Goal: Task Accomplishment & Management: Manage account settings

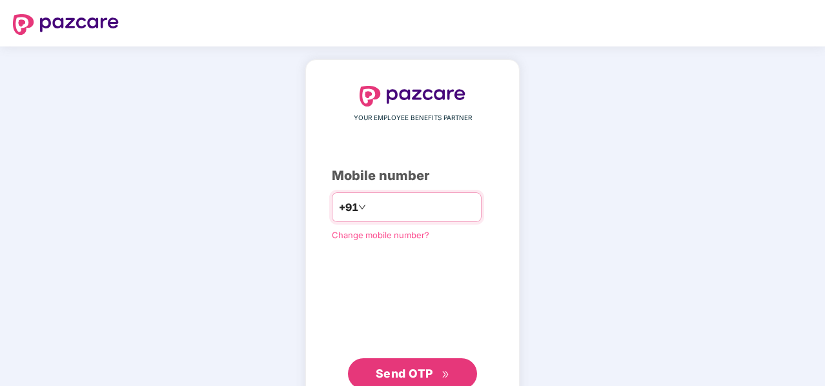
click at [408, 201] on input "number" at bounding box center [421, 207] width 106 height 21
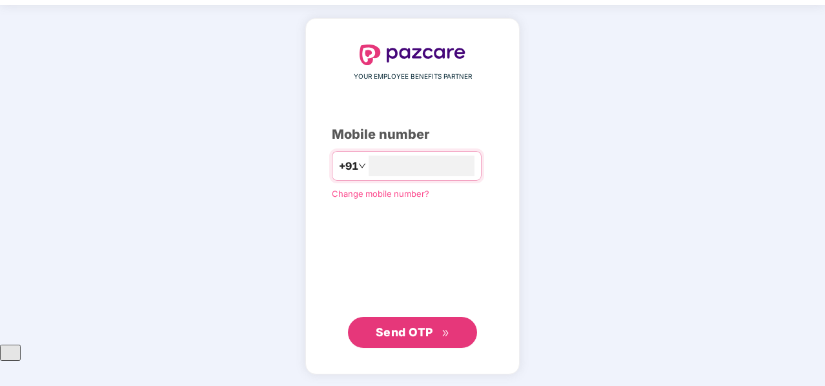
type input "**********"
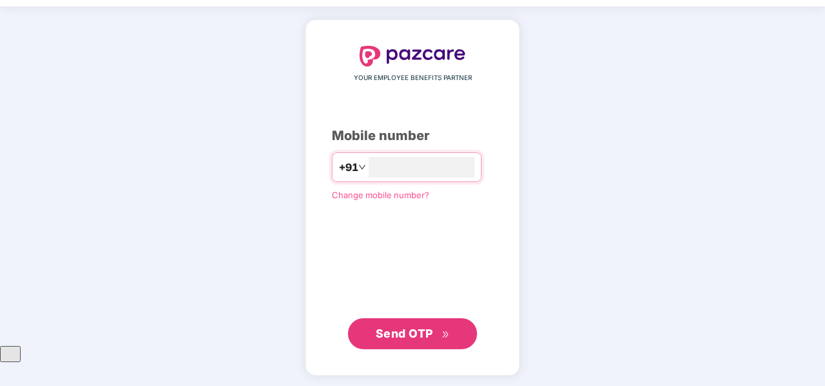
click at [448, 321] on button "Send OTP" at bounding box center [412, 333] width 129 height 31
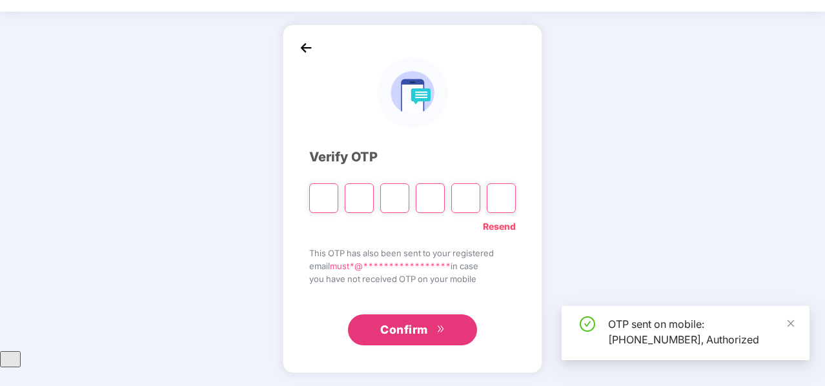
scroll to position [35, 0]
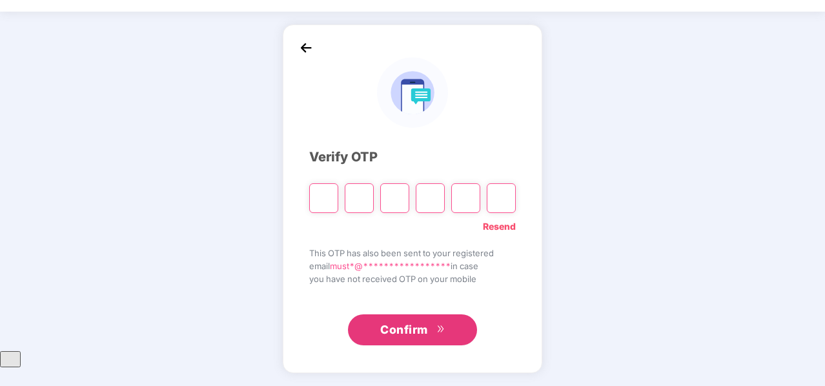
type input "*"
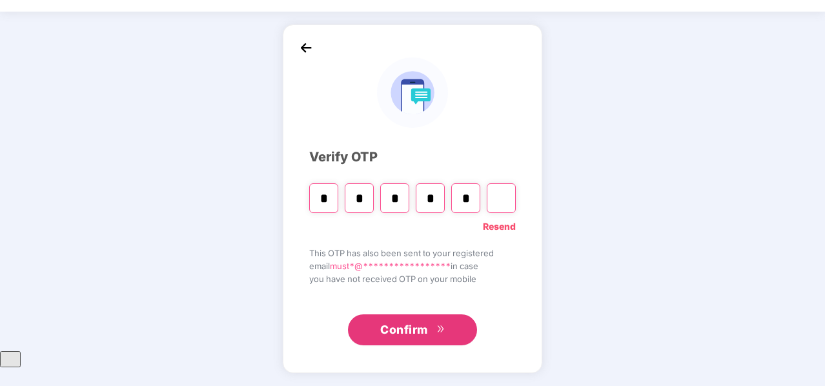
type input "*"
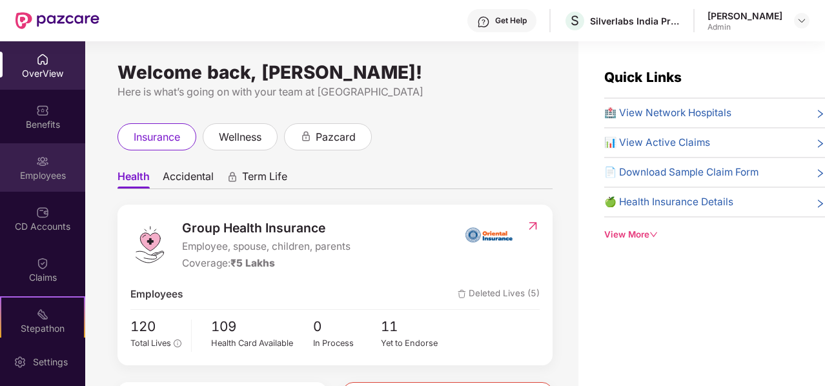
click at [43, 173] on div "Employees" at bounding box center [42, 175] width 85 height 13
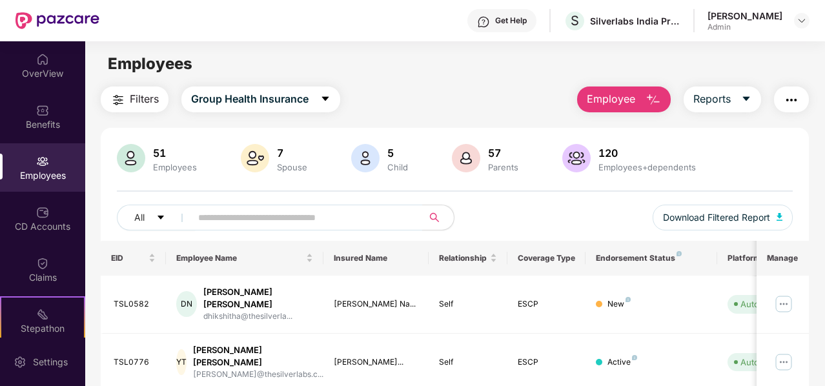
click at [643, 103] on button "Employee" at bounding box center [624, 99] width 94 height 26
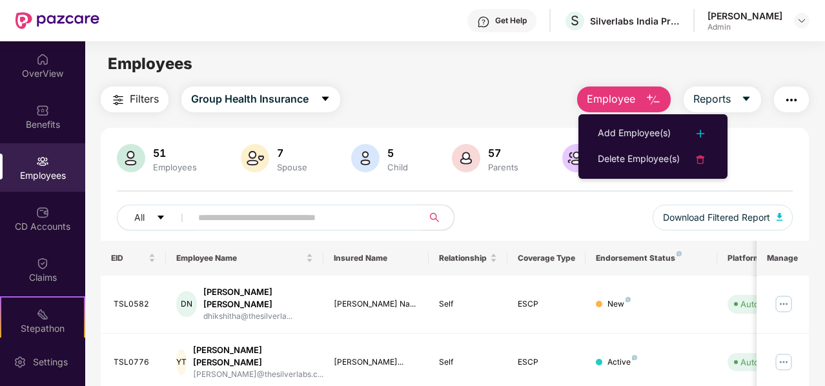
click at [302, 220] on input "text" at bounding box center [301, 217] width 207 height 19
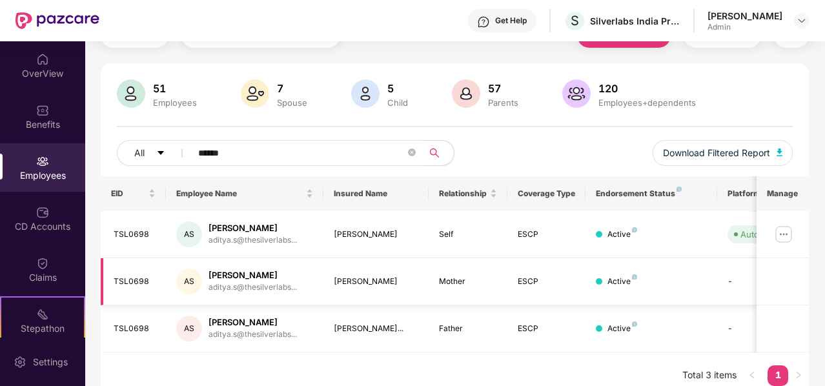
scroll to position [76, 0]
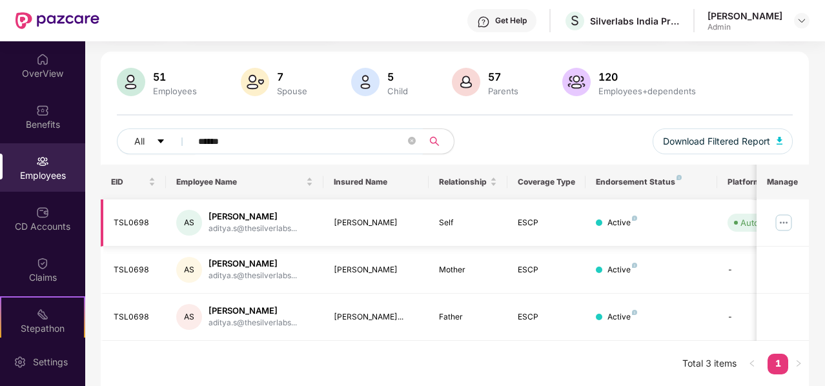
type input "******"
click at [786, 217] on img at bounding box center [783, 222] width 21 height 21
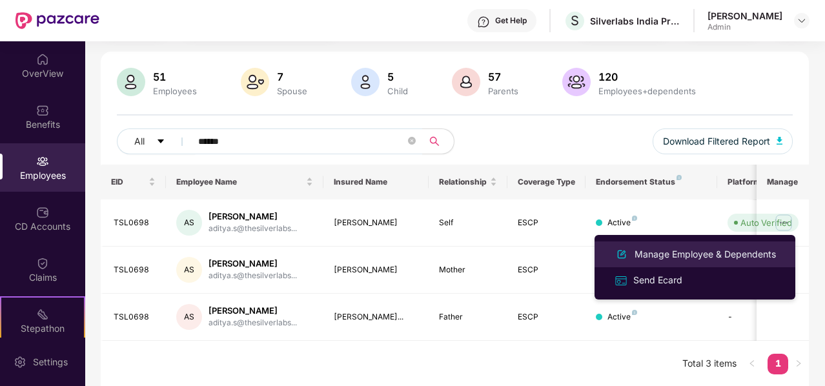
click at [706, 254] on div "Manage Employee & Dependents" at bounding box center [705, 254] width 146 height 14
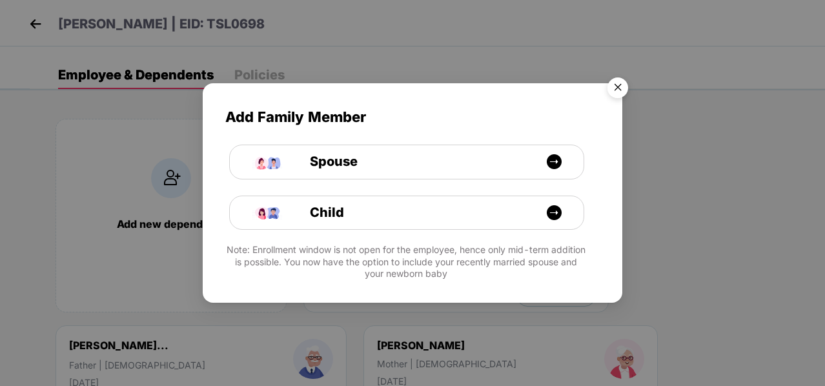
click at [623, 91] on img "Close" at bounding box center [617, 90] width 36 height 36
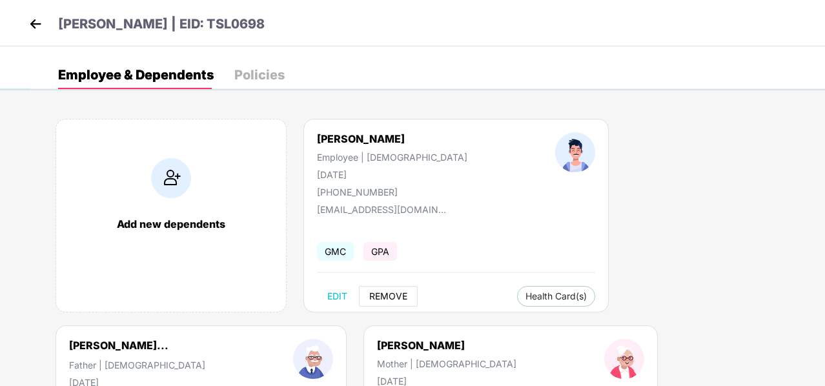
click at [403, 293] on span "REMOVE" at bounding box center [388, 296] width 38 height 10
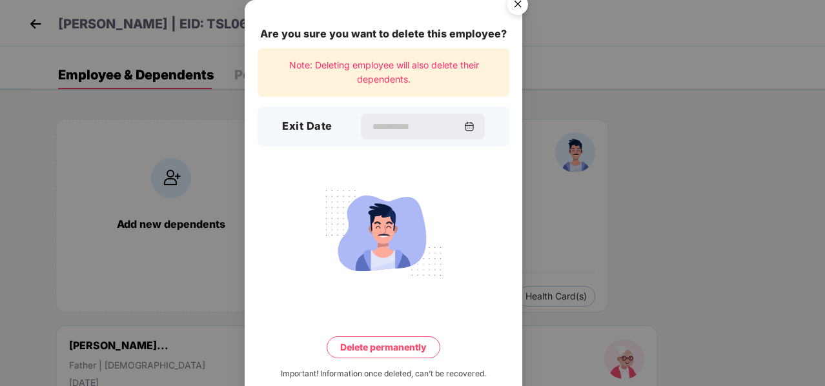
scroll to position [26, 0]
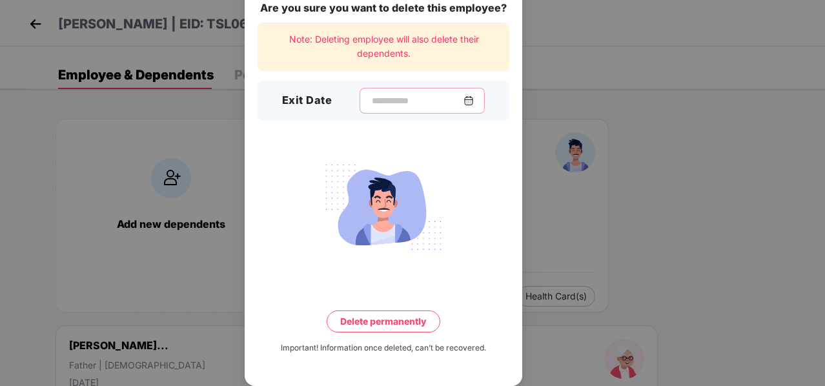
click at [441, 97] on input at bounding box center [416, 101] width 93 height 14
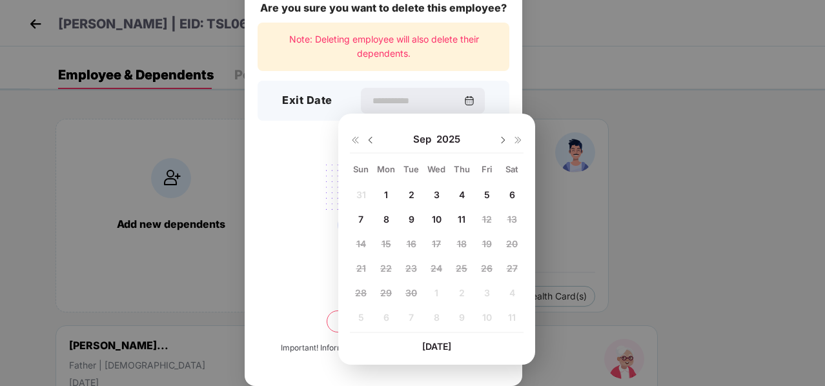
click at [434, 344] on span "[DATE]" at bounding box center [436, 346] width 29 height 11
type input "**********"
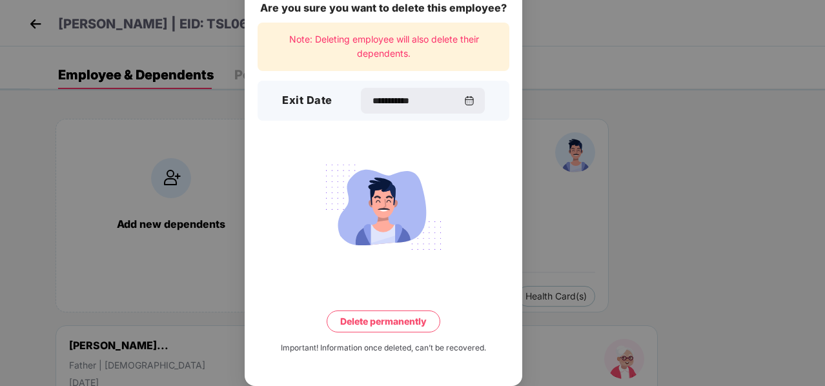
click at [386, 321] on button "Delete permanently" at bounding box center [383, 321] width 114 height 22
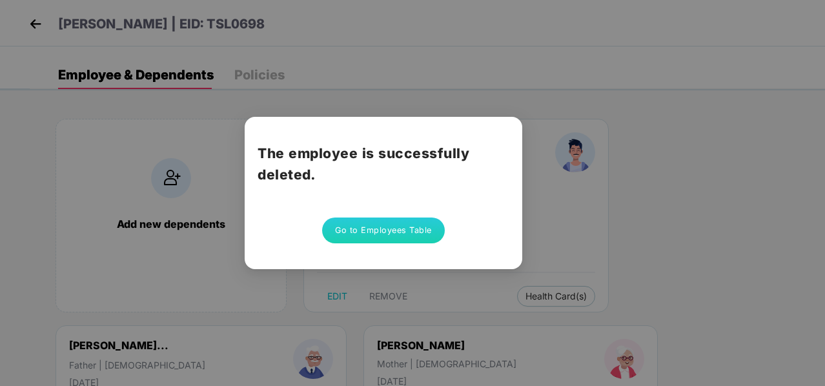
click at [420, 234] on button "Go to Employees Table" at bounding box center [383, 230] width 123 height 26
